Goal: Task Accomplishment & Management: Complete application form

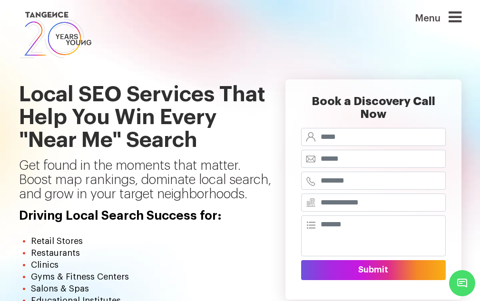
click at [461, 16] on icon at bounding box center [454, 17] width 13 height 15
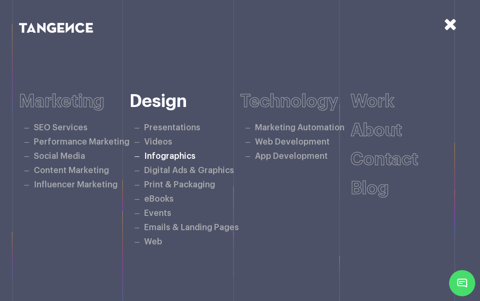
scroll to position [48, 0]
click at [450, 28] on icon at bounding box center [450, 24] width 13 height 17
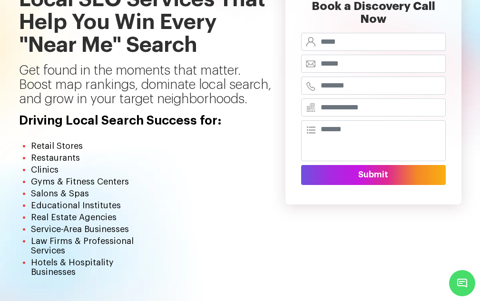
scroll to position [0, 0]
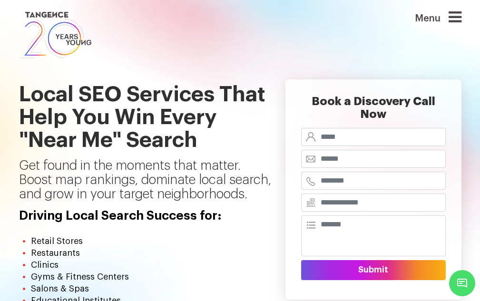
click at [87, 114] on h1 "Local SEO Services That Help You Win Every "Near Me" Search" at bounding box center [145, 109] width 252 height 98
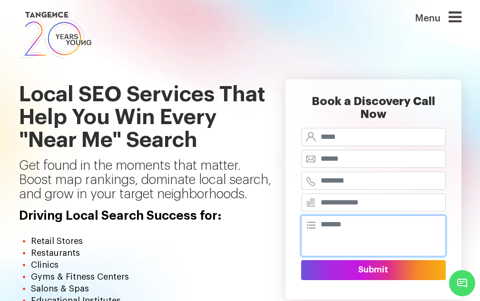
click at [307, 220] on textarea at bounding box center [373, 235] width 145 height 41
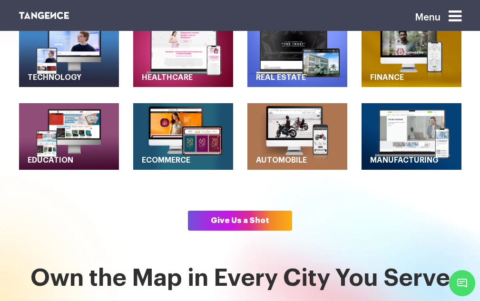
scroll to position [475, 0]
